Goal: Check status: Check status

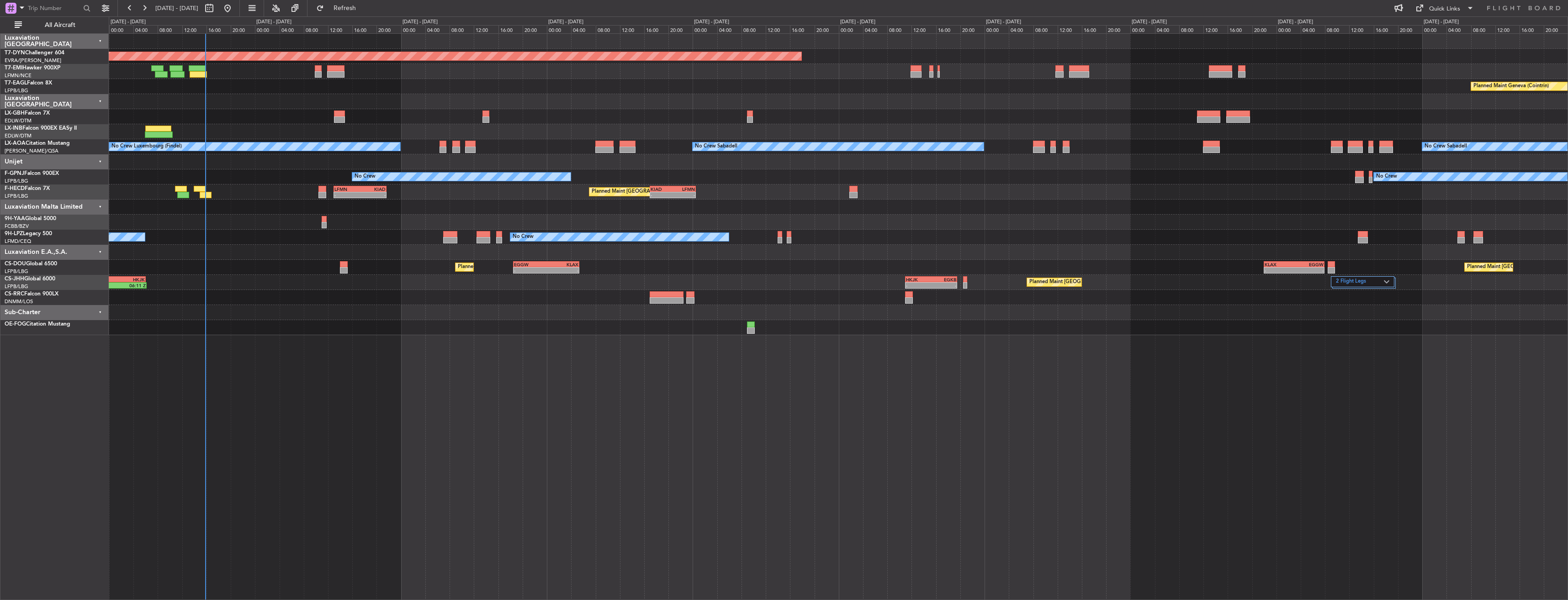
click at [378, 403] on div "Planned Maint [GEOGRAPHIC_DATA]-[GEOGRAPHIC_DATA] Planned Maint Geneva ([GEOGRA…" at bounding box center [838, 317] width 1459 height 567
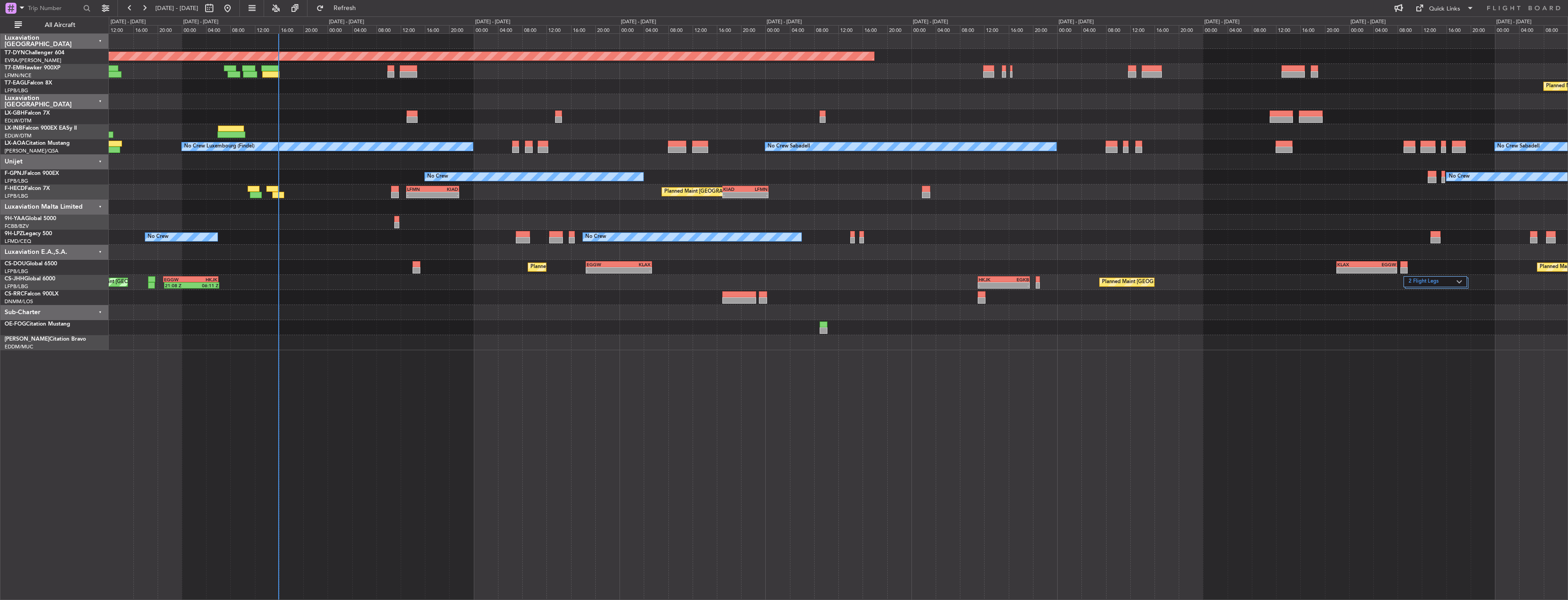
click at [534, 201] on div "Planned Maint [GEOGRAPHIC_DATA]-[GEOGRAPHIC_DATA] Planned Maint Geneva ([GEOGRA…" at bounding box center [838, 192] width 1459 height 317
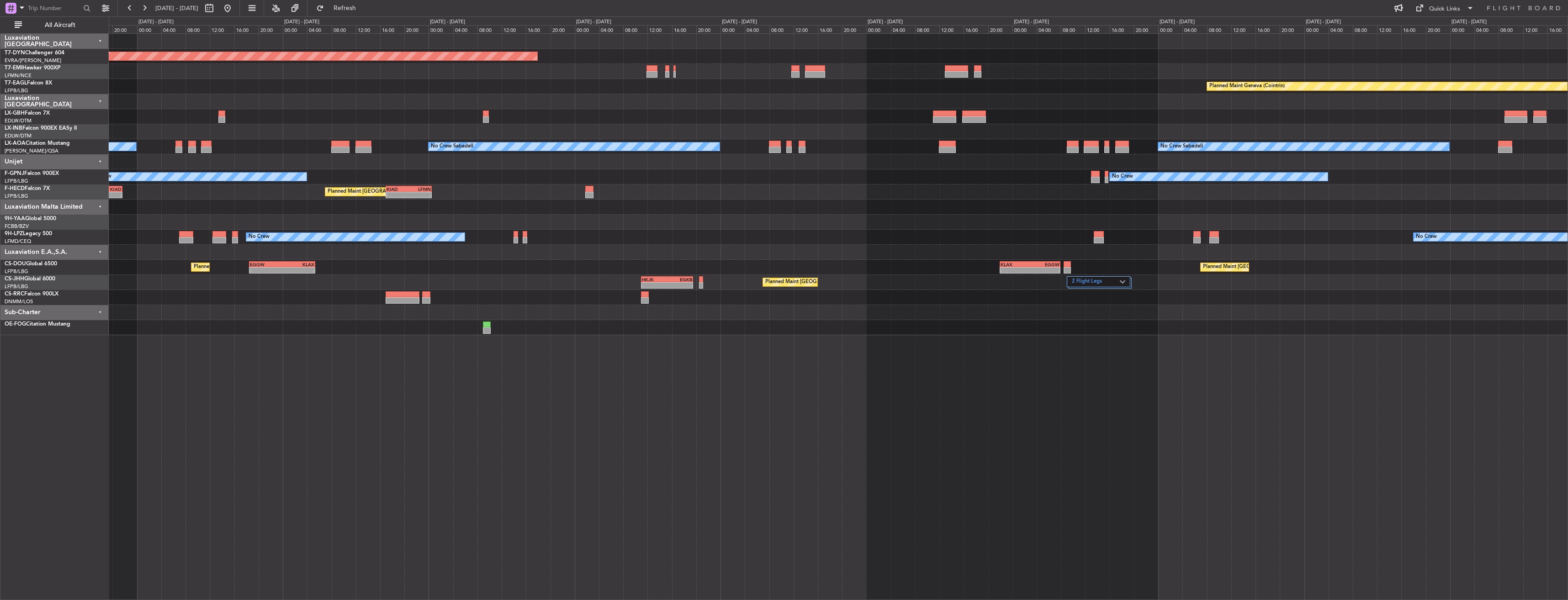
click at [477, 265] on div "Planned Maint [GEOGRAPHIC_DATA] ([GEOGRAPHIC_DATA]) Planned Maint [GEOGRAPHIC_D…" at bounding box center [838, 267] width 1459 height 15
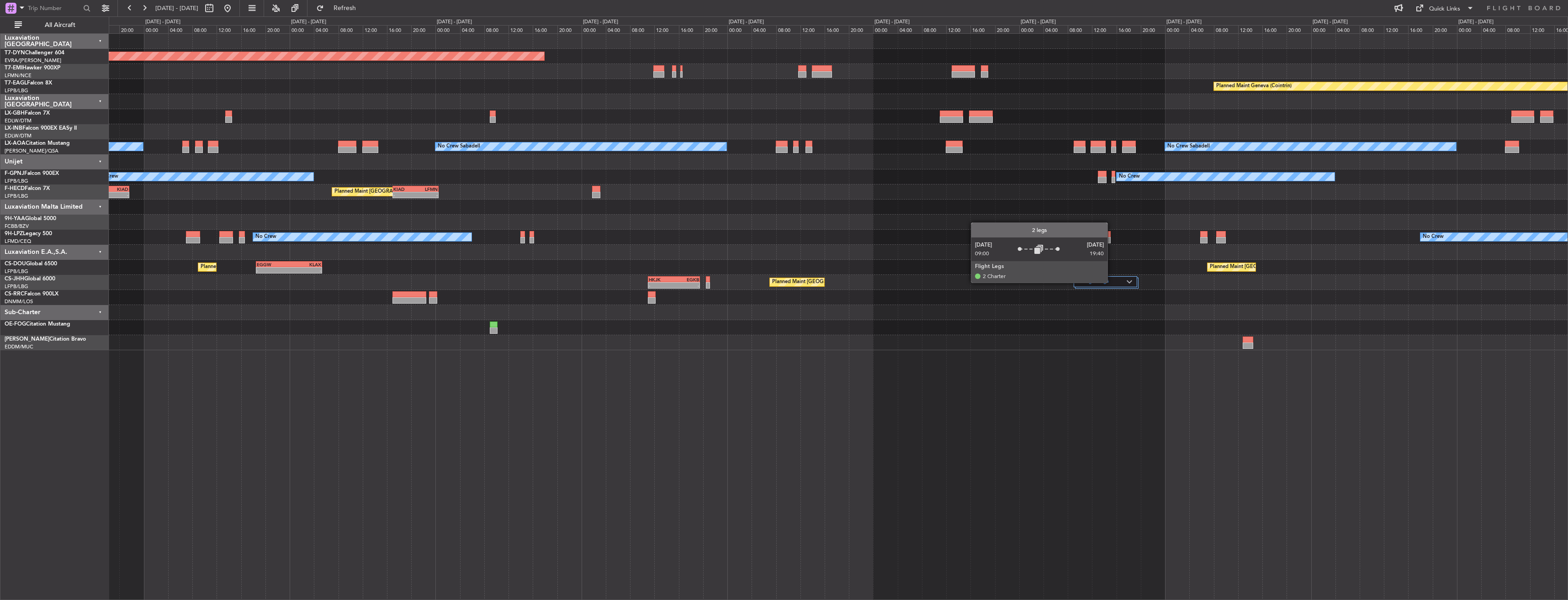
click at [1111, 282] on label "2 Flight Legs" at bounding box center [1103, 282] width 48 height 7
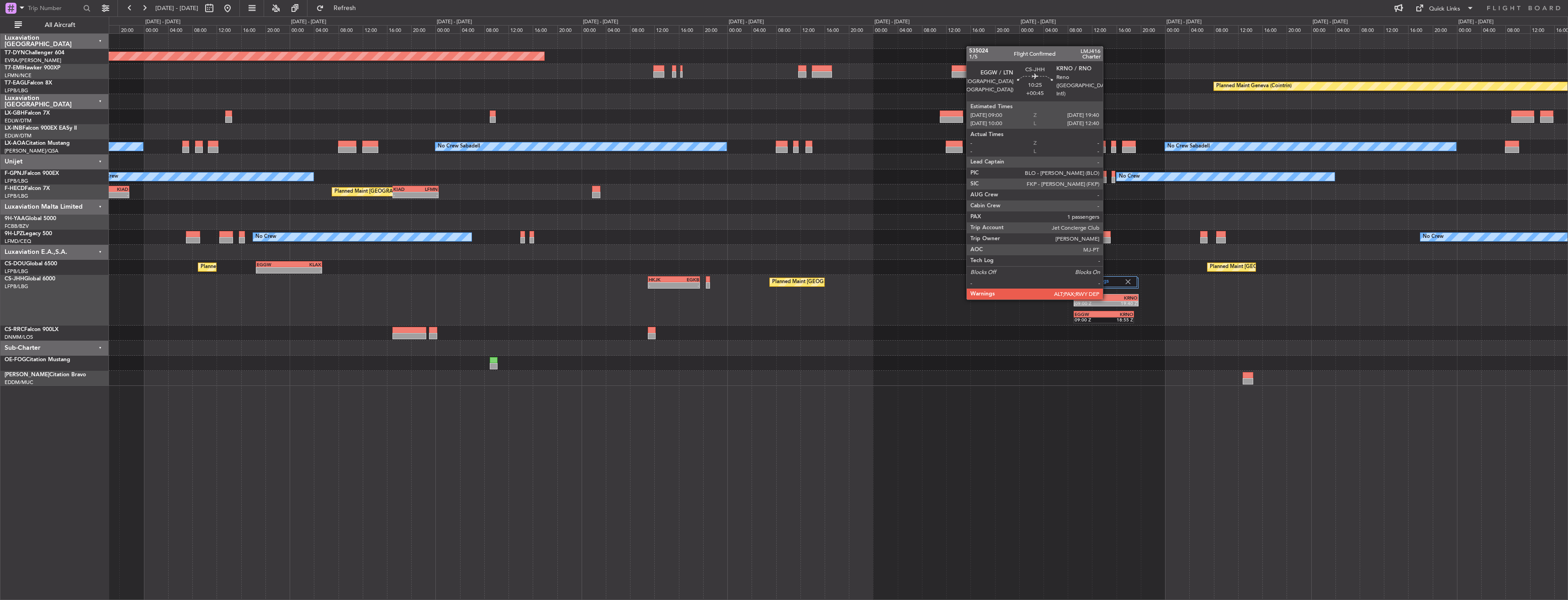
click at [1107, 299] on div "KRNO" at bounding box center [1121, 297] width 31 height 5
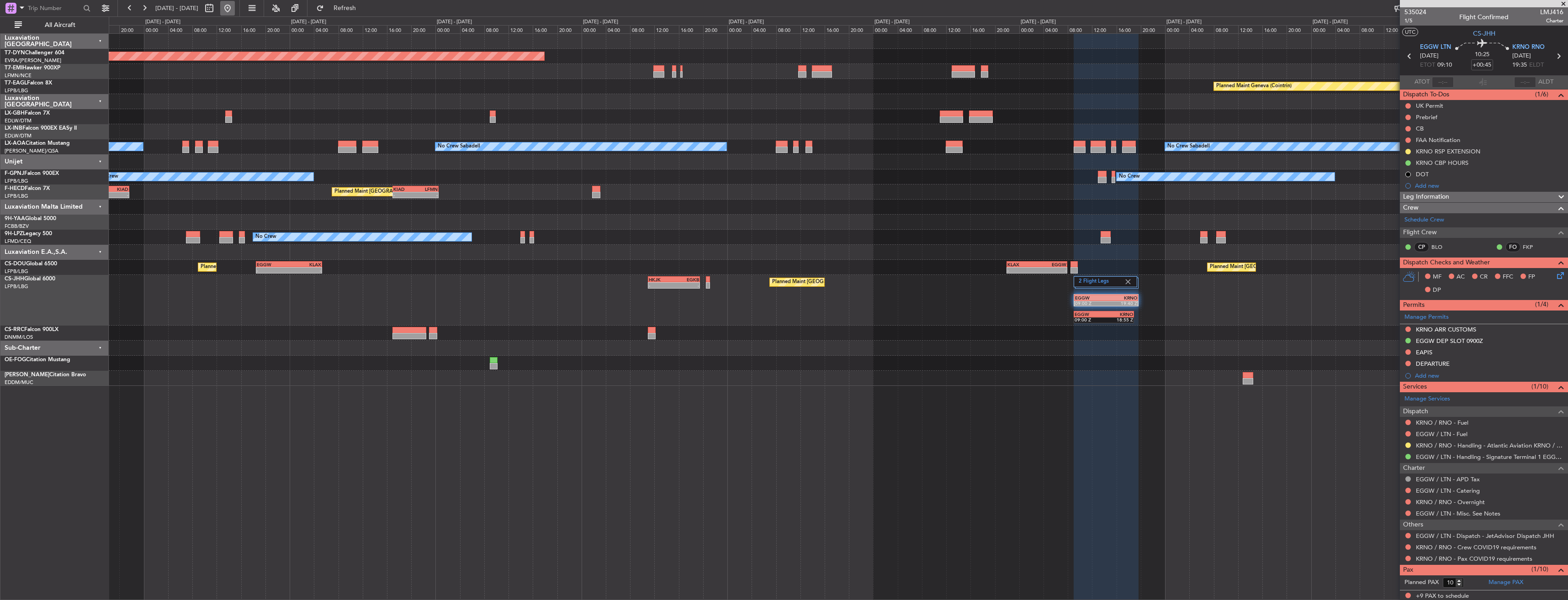
click at [234, 7] on button at bounding box center [228, 8] width 15 height 15
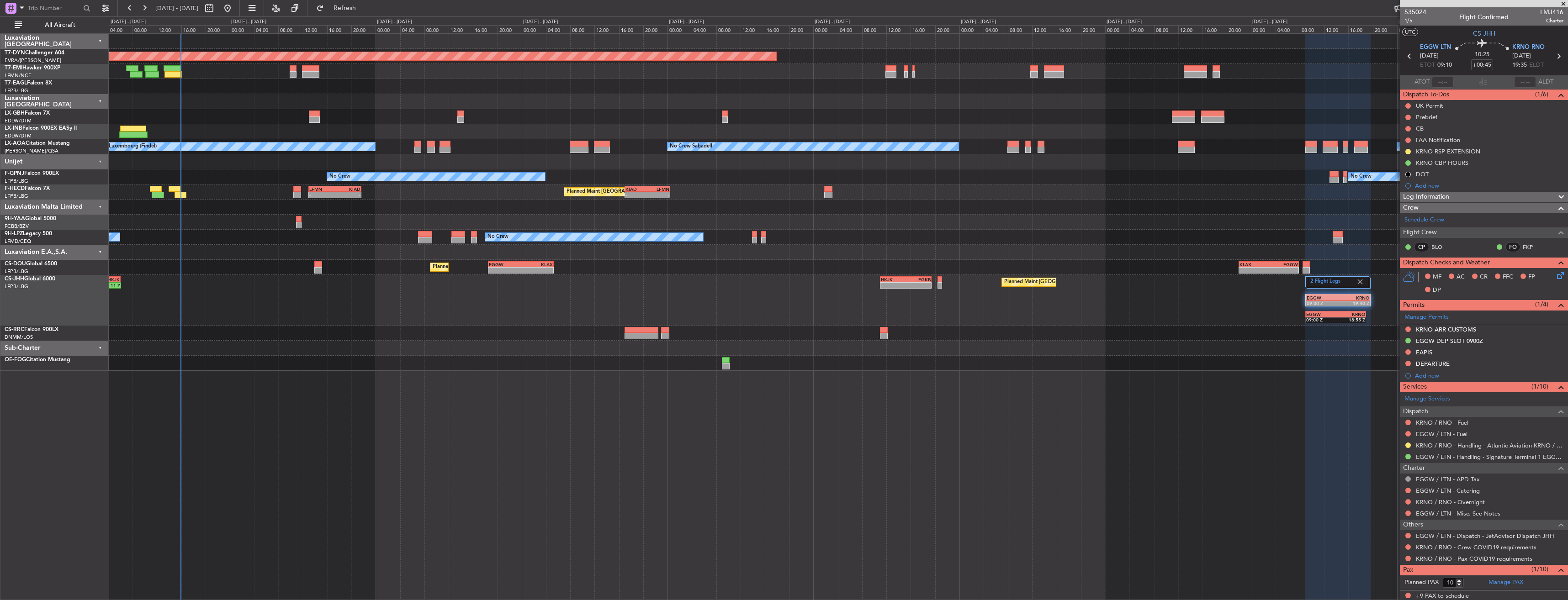
click at [373, 357] on div "Planned Maint [GEOGRAPHIC_DATA]-[GEOGRAPHIC_DATA] Planned Maint Geneva ([GEOGRA…" at bounding box center [838, 317] width 1459 height 567
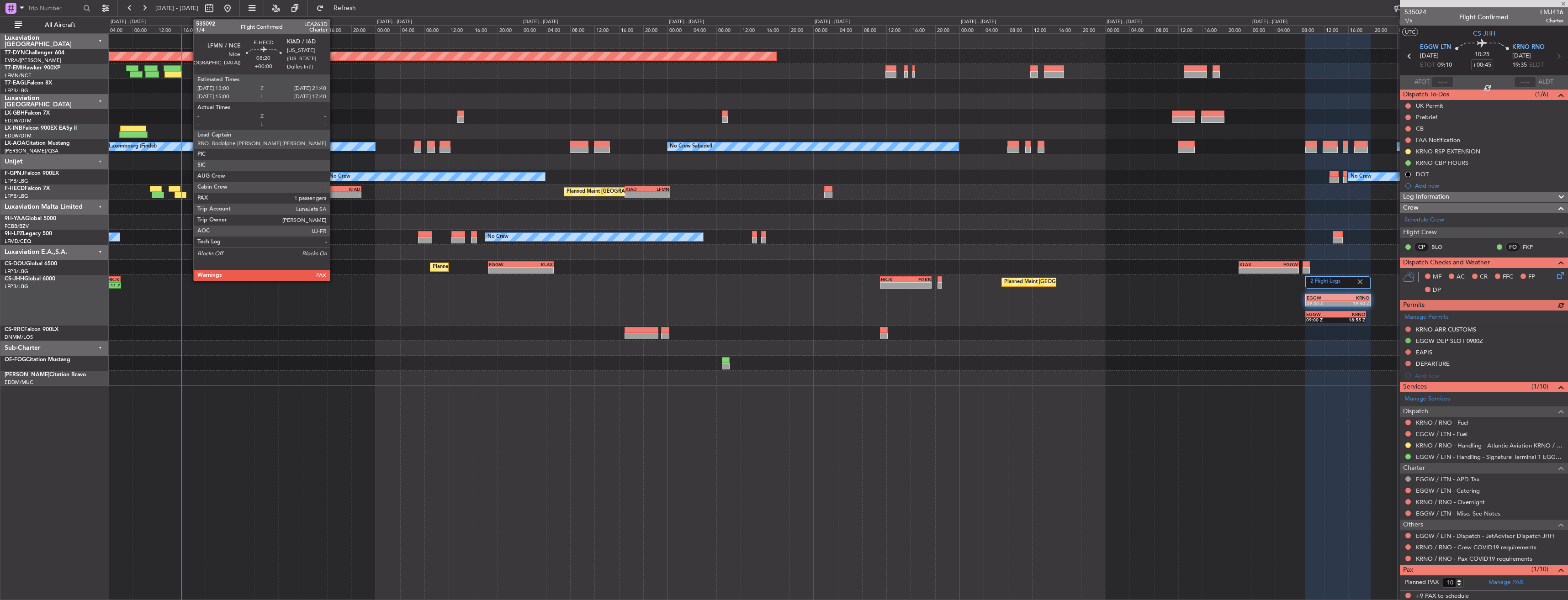
click at [334, 187] on div "LFMN" at bounding box center [322, 189] width 25 height 5
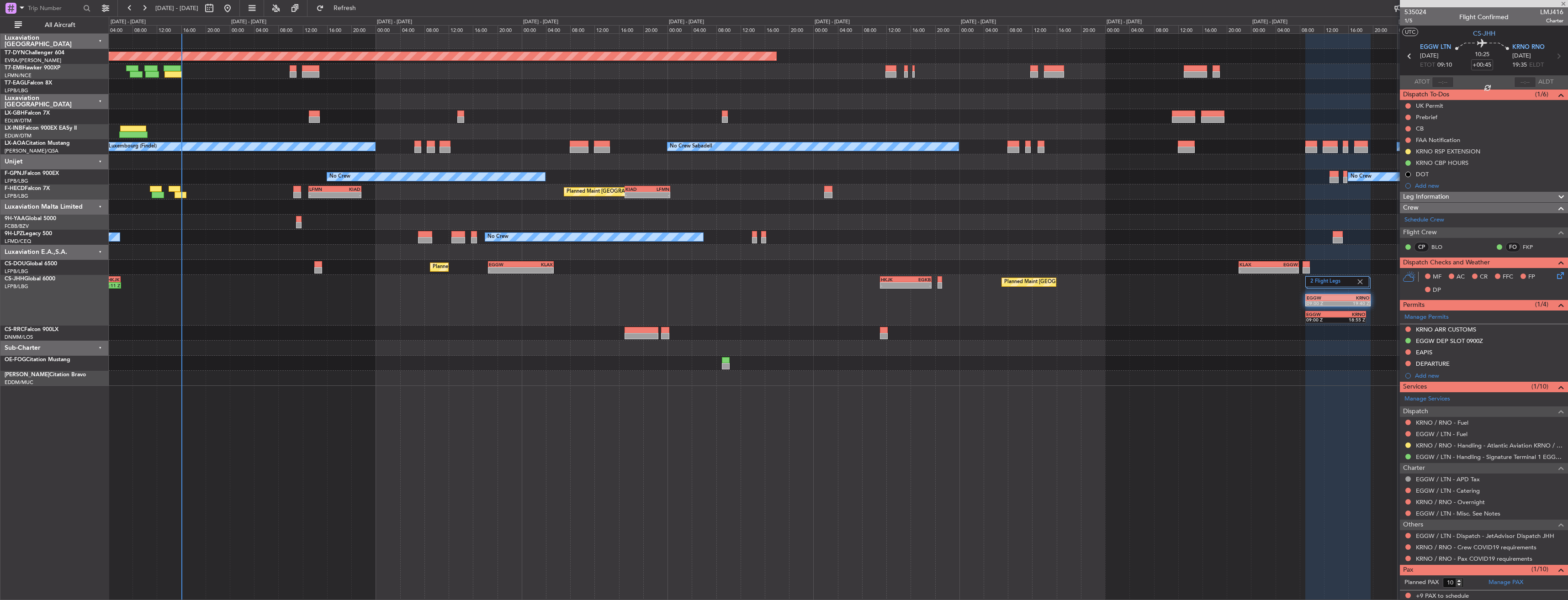
type input "1"
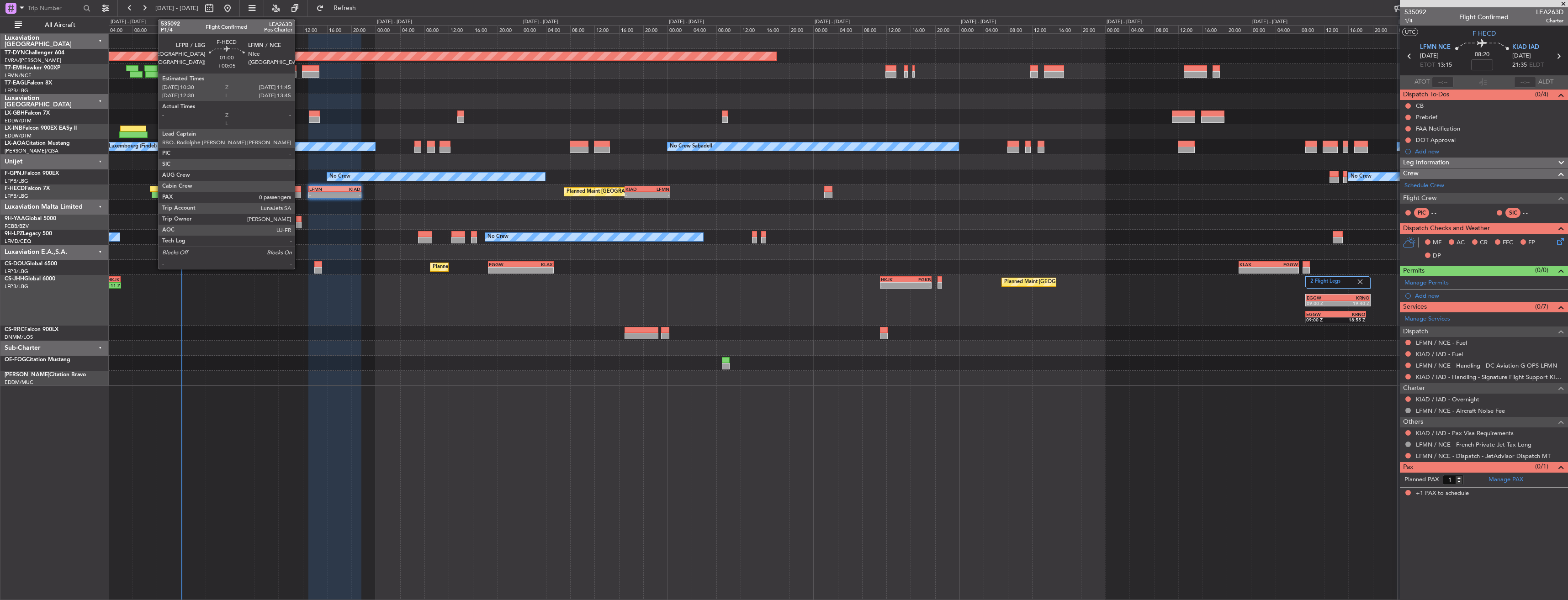
click at [299, 190] on div at bounding box center [297, 189] width 7 height 7
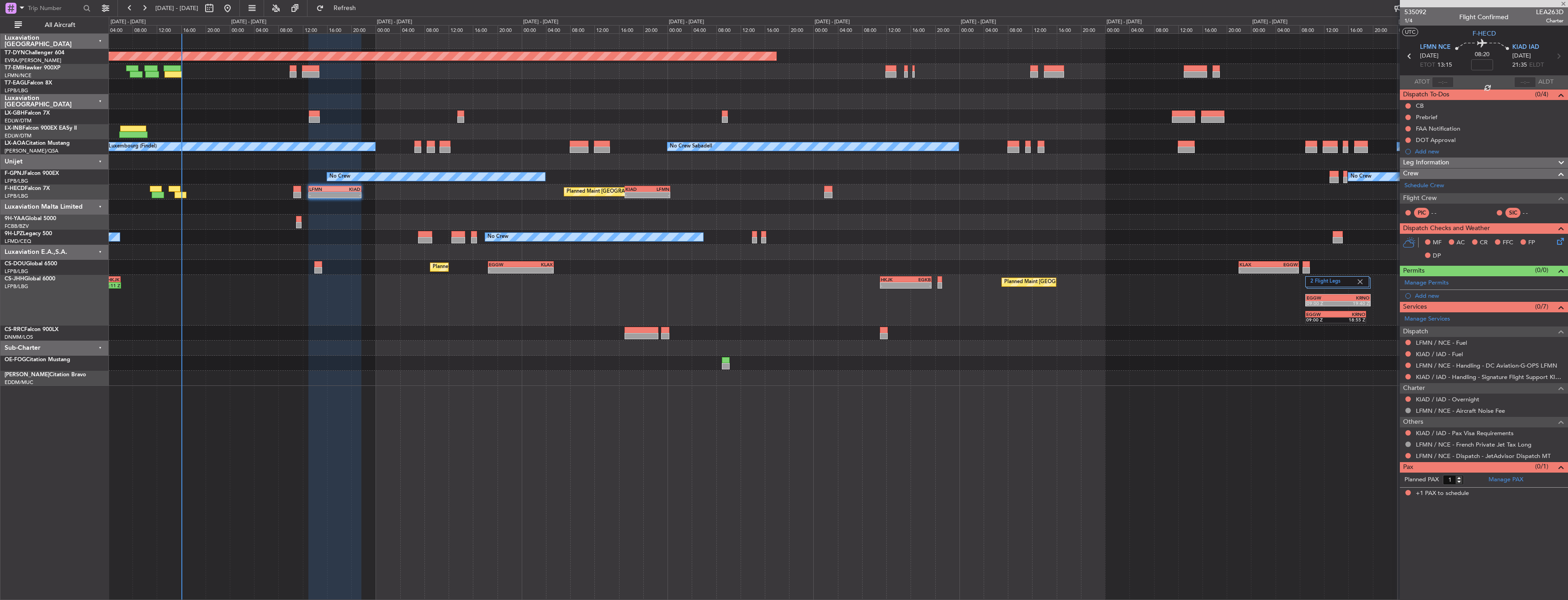
type input "+00:05"
type input "0"
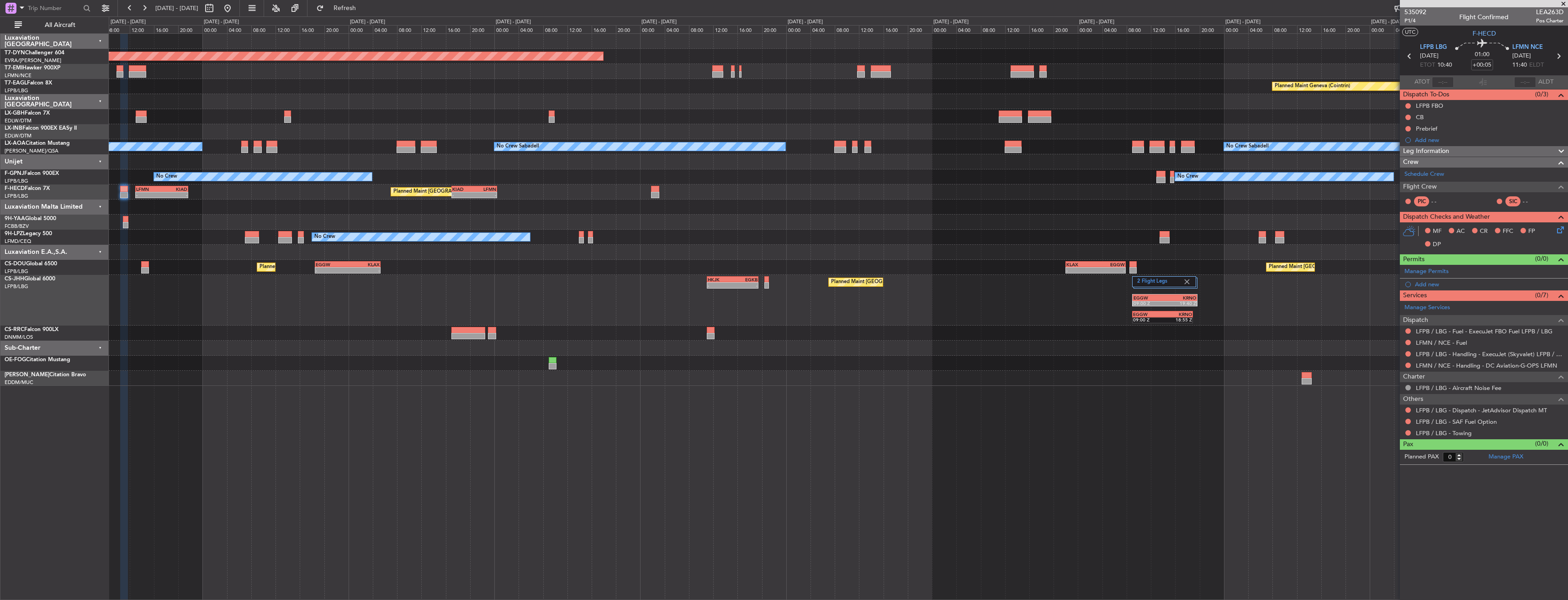
click at [883, 270] on div "Planned Maint [GEOGRAPHIC_DATA]-[GEOGRAPHIC_DATA] Planned Maint Geneva ([GEOGRA…" at bounding box center [838, 210] width 1459 height 352
